Goal: Transaction & Acquisition: Download file/media

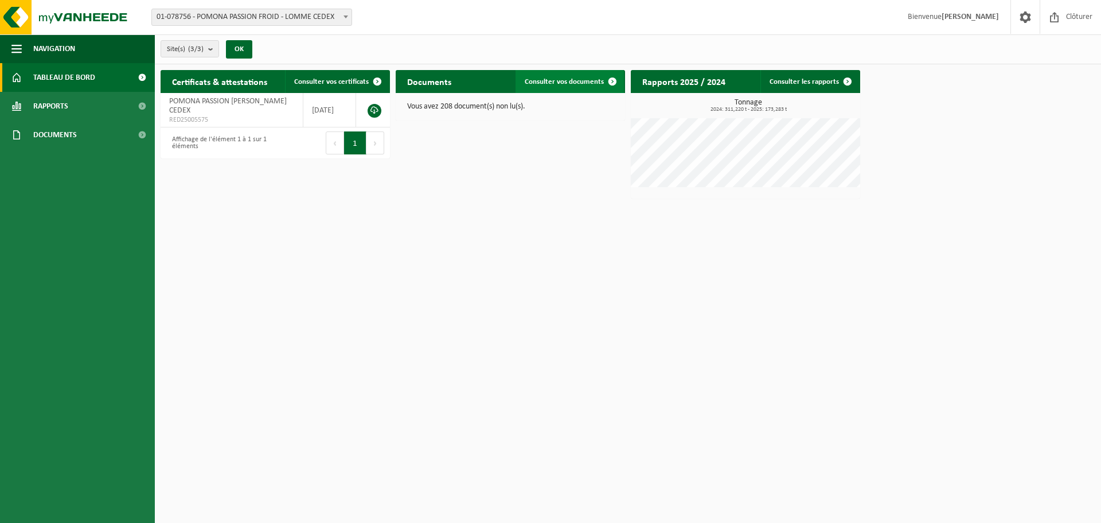
click at [570, 80] on span "Consulter vos documents" at bounding box center [564, 81] width 79 height 7
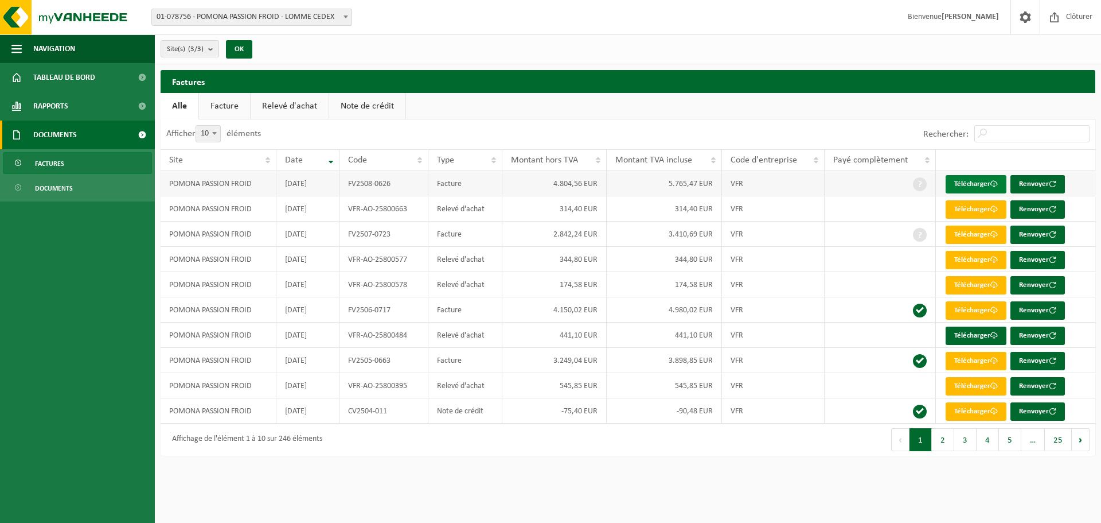
click at [955, 182] on link "Télécharger" at bounding box center [976, 184] width 61 height 18
click at [76, 74] on span "Tableau de bord" at bounding box center [64, 77] width 62 height 29
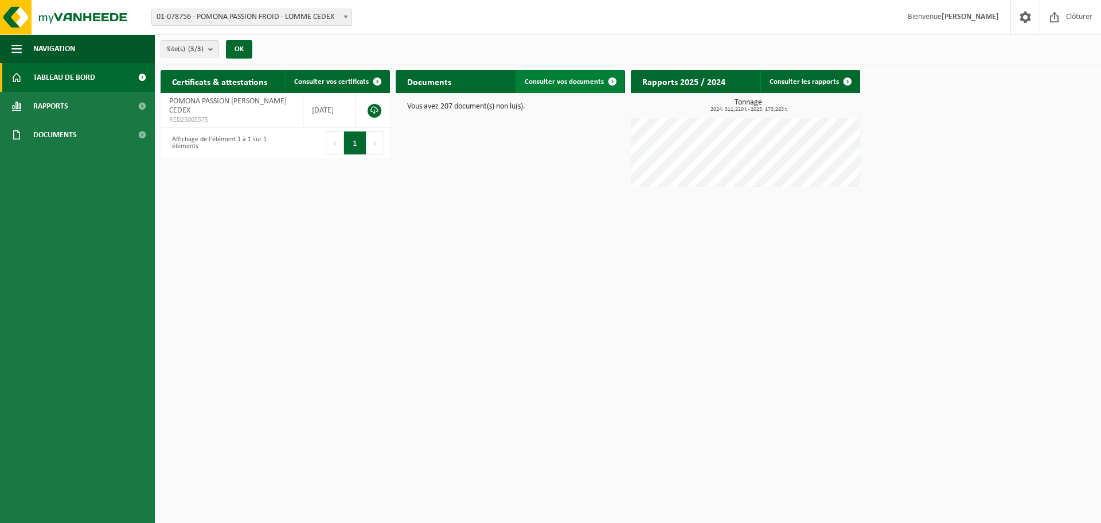
click at [581, 79] on span "Consulter vos documents" at bounding box center [564, 81] width 79 height 7
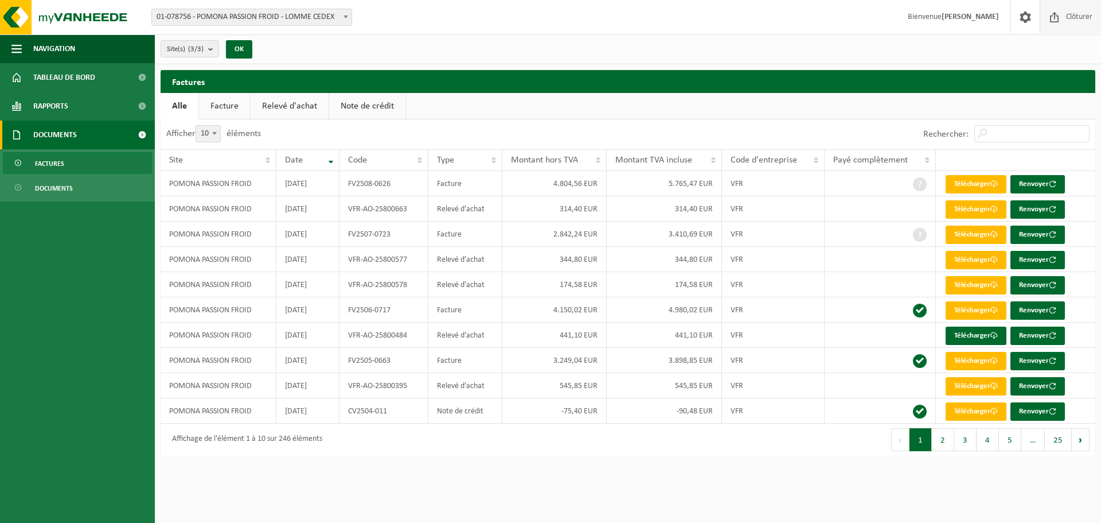
click at [1074, 19] on span "Clôturer" at bounding box center [1080, 17] width 32 height 34
